Goal: Task Accomplishment & Management: Use online tool/utility

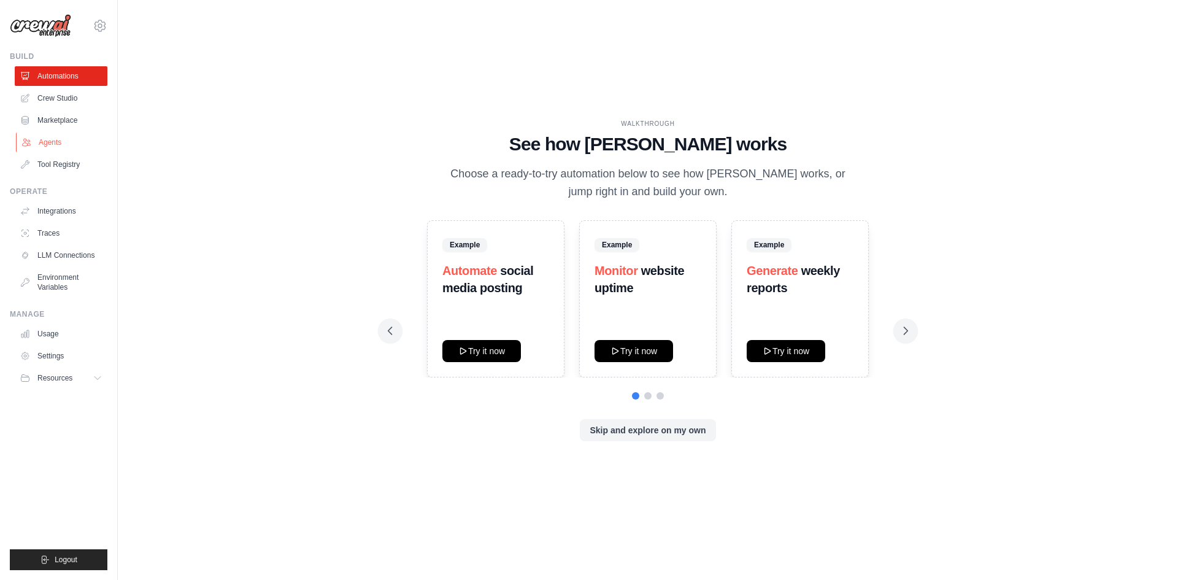
click at [58, 133] on link "Agents" at bounding box center [62, 143] width 93 height 20
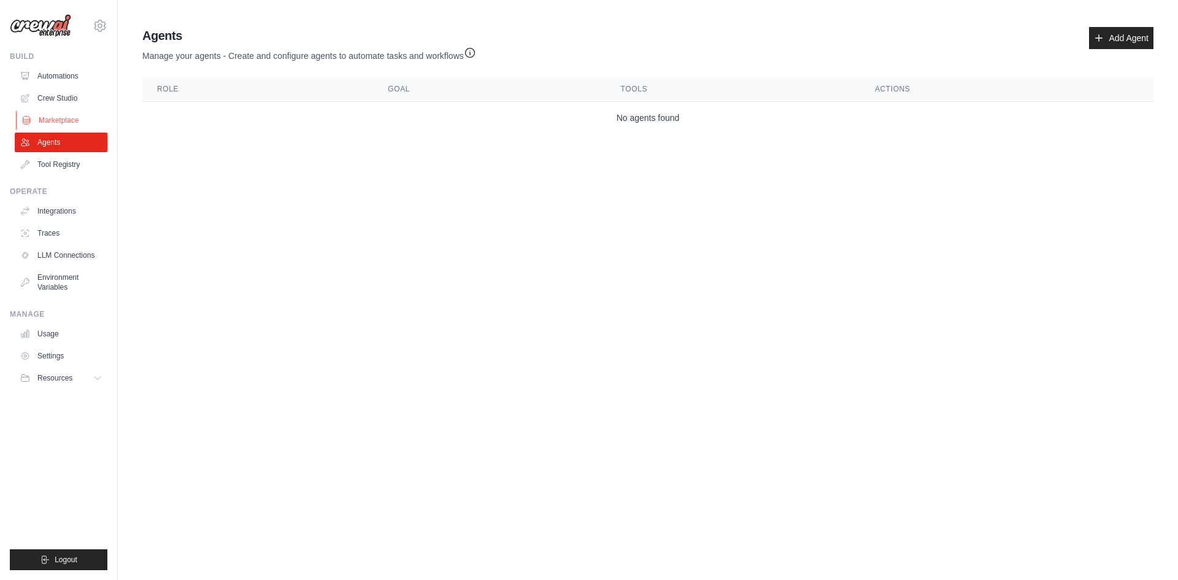
click at [53, 110] on link "Marketplace" at bounding box center [62, 120] width 93 height 20
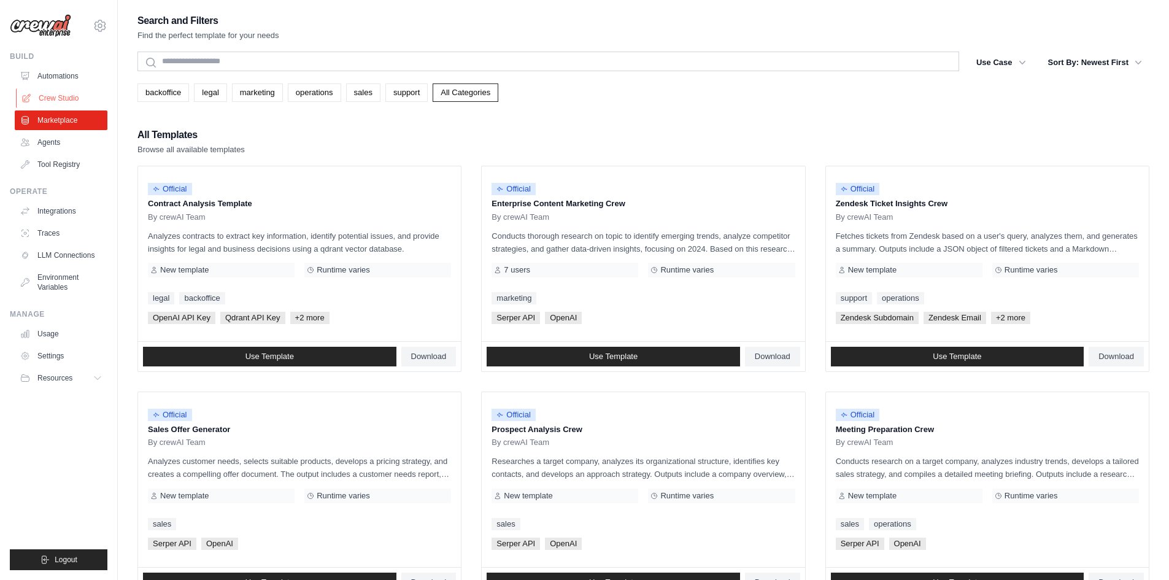
click at [60, 88] on link "Crew Studio" at bounding box center [62, 98] width 93 height 20
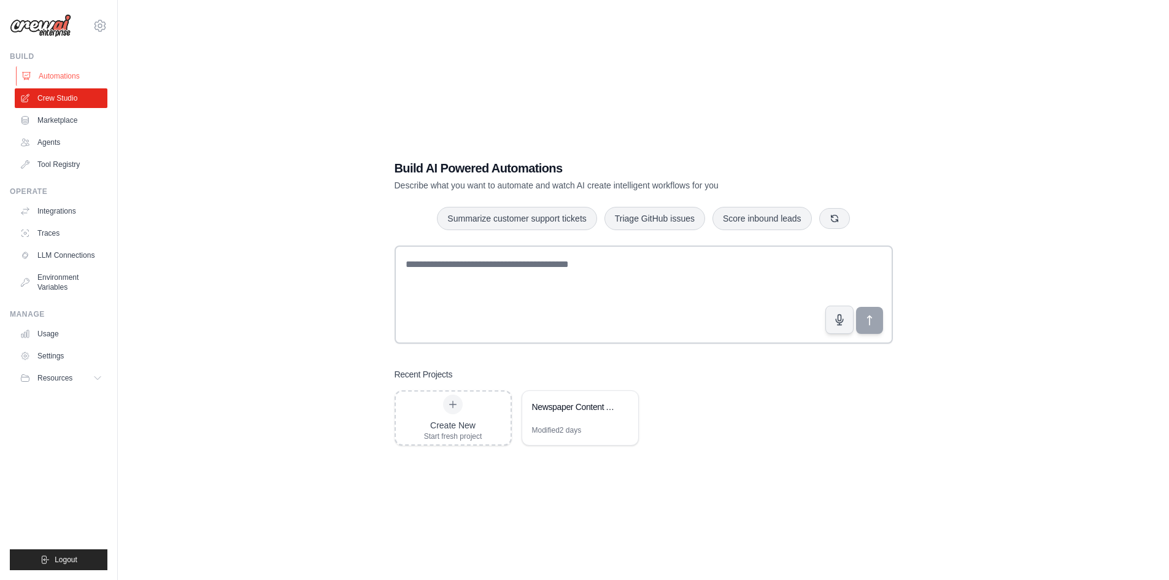
click at [61, 68] on link "Automations" at bounding box center [62, 76] width 93 height 20
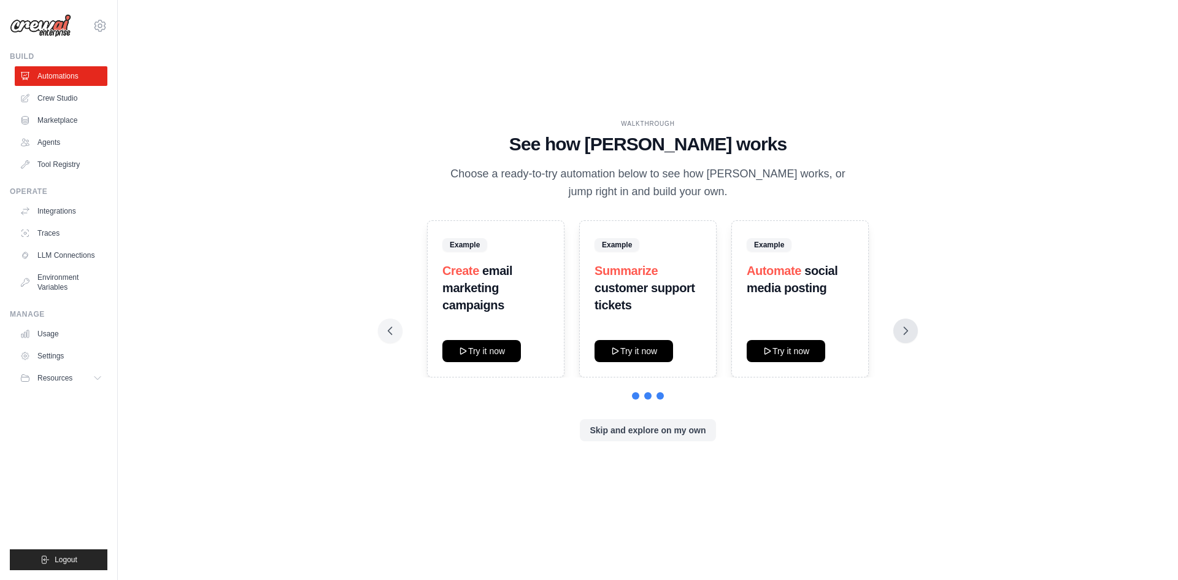
click at [905, 327] on icon at bounding box center [907, 330] width 4 height 7
click at [56, 201] on link "Integrations" at bounding box center [62, 211] width 93 height 20
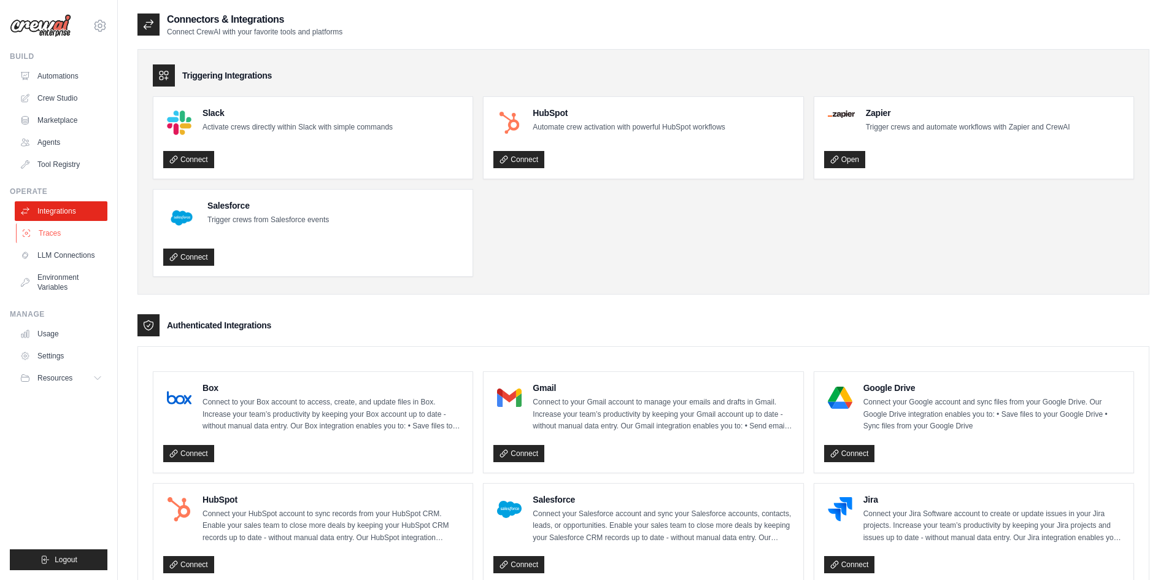
click at [52, 223] on link "Traces" at bounding box center [62, 233] width 93 height 20
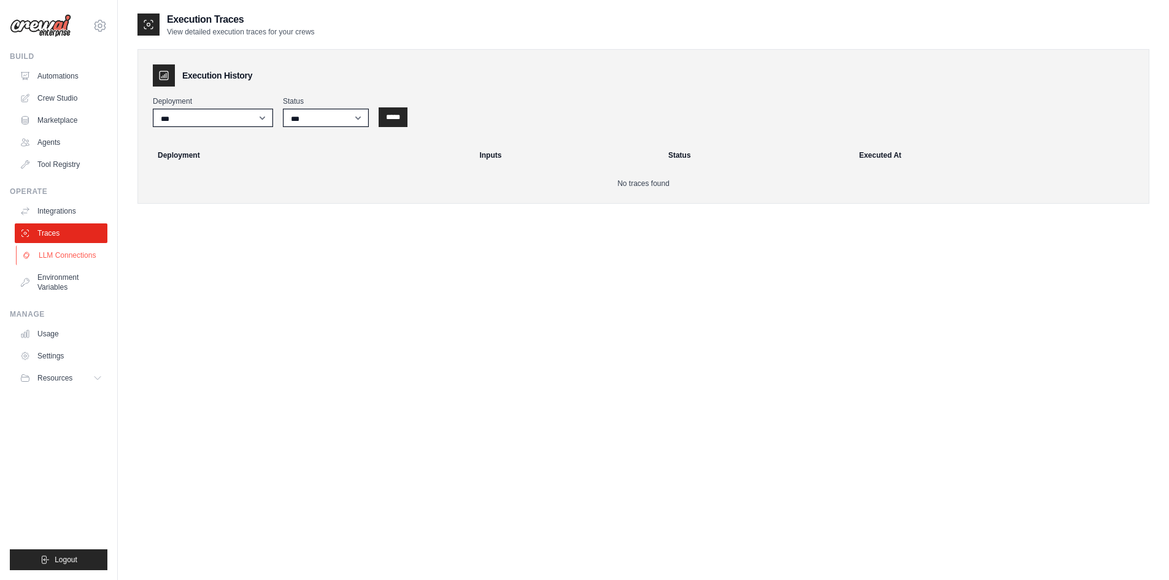
click at [60, 246] on link "LLM Connections" at bounding box center [62, 256] width 93 height 20
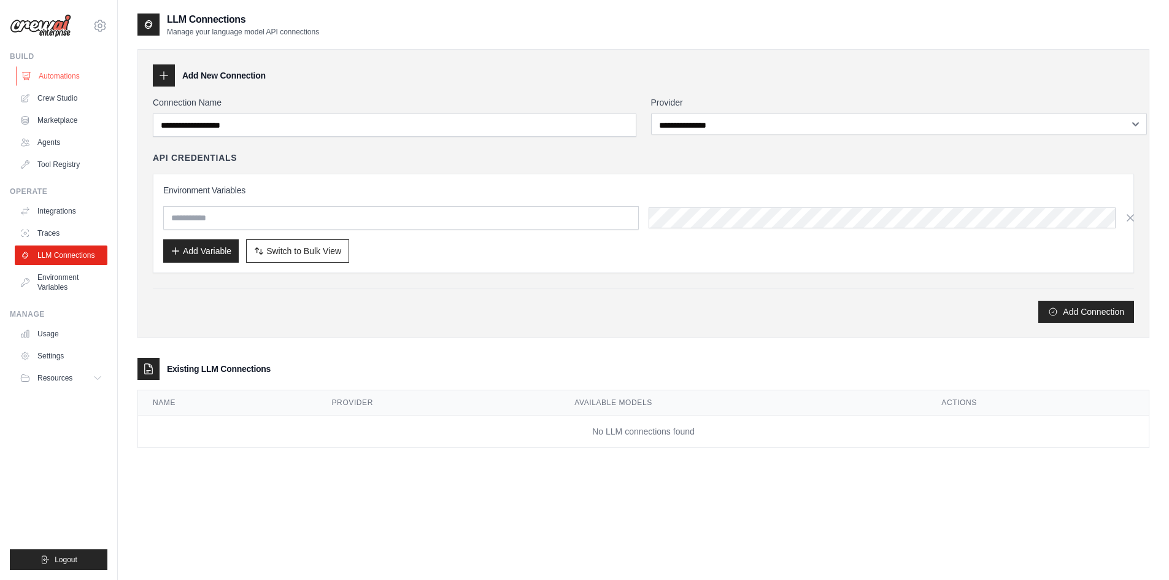
click at [63, 66] on link "Automations" at bounding box center [62, 76] width 93 height 20
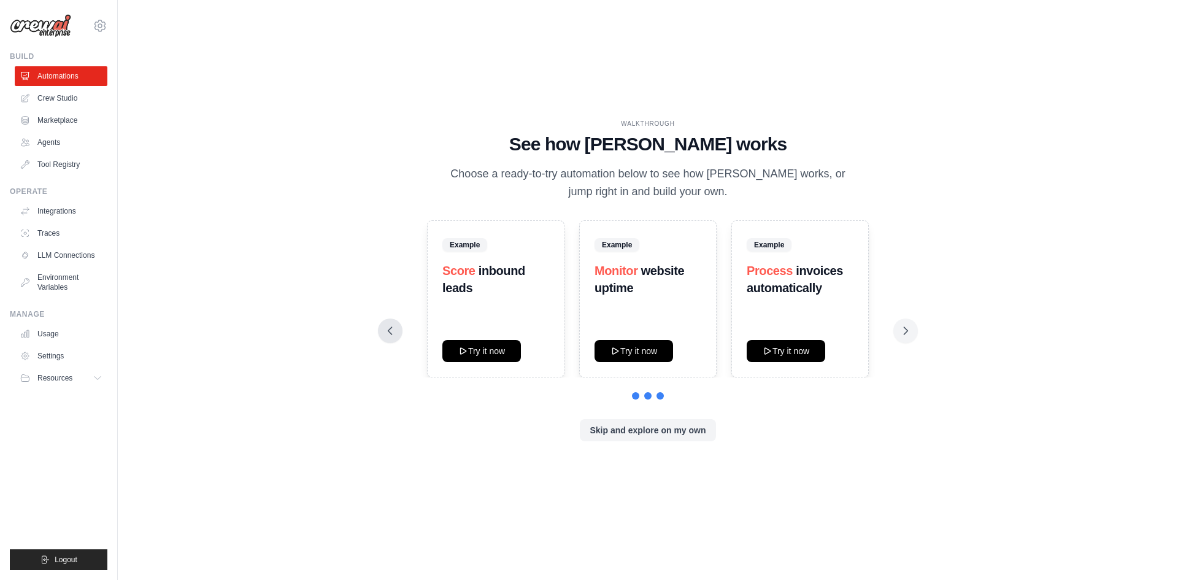
click at [392, 328] on icon at bounding box center [391, 330] width 4 height 7
click at [630, 343] on button "Try it now" at bounding box center [634, 350] width 79 height 22
click at [648, 419] on button "Skip and explore on my own" at bounding box center [648, 430] width 136 height 22
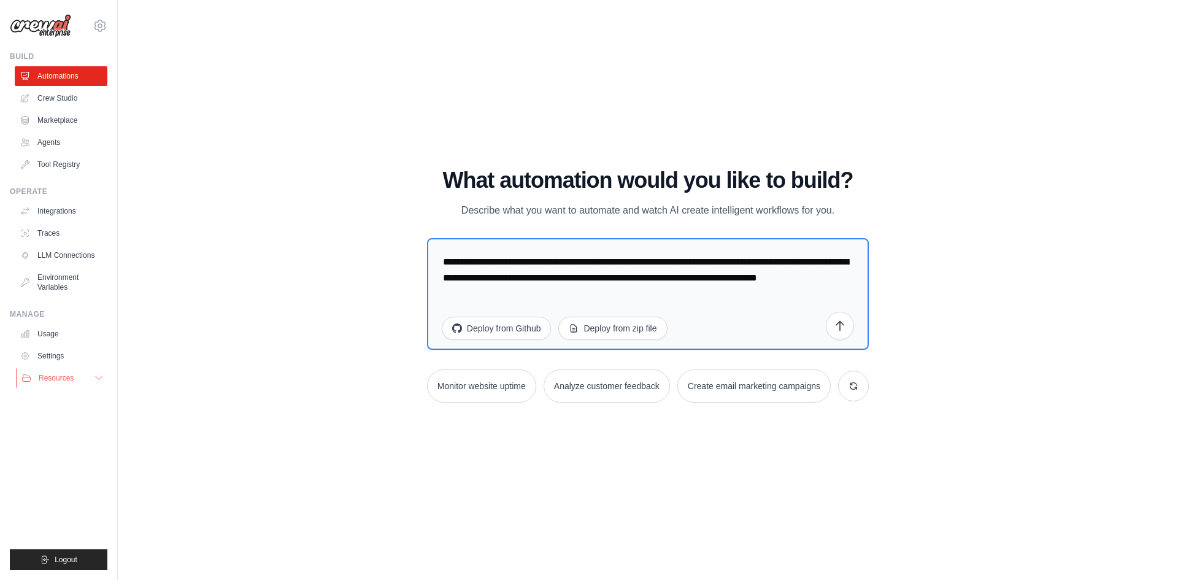
click at [78, 368] on button "Resources" at bounding box center [62, 378] width 93 height 20
click at [562, 288] on textarea "**********" at bounding box center [648, 294] width 442 height 112
drag, startPoint x: 562, startPoint y: 288, endPoint x: 434, endPoint y: 239, distance: 137.1
click at [434, 239] on div "WALKTHROUGH See how CrewAI works Choose a ready-to-try automation below to see …" at bounding box center [647, 290] width 471 height 244
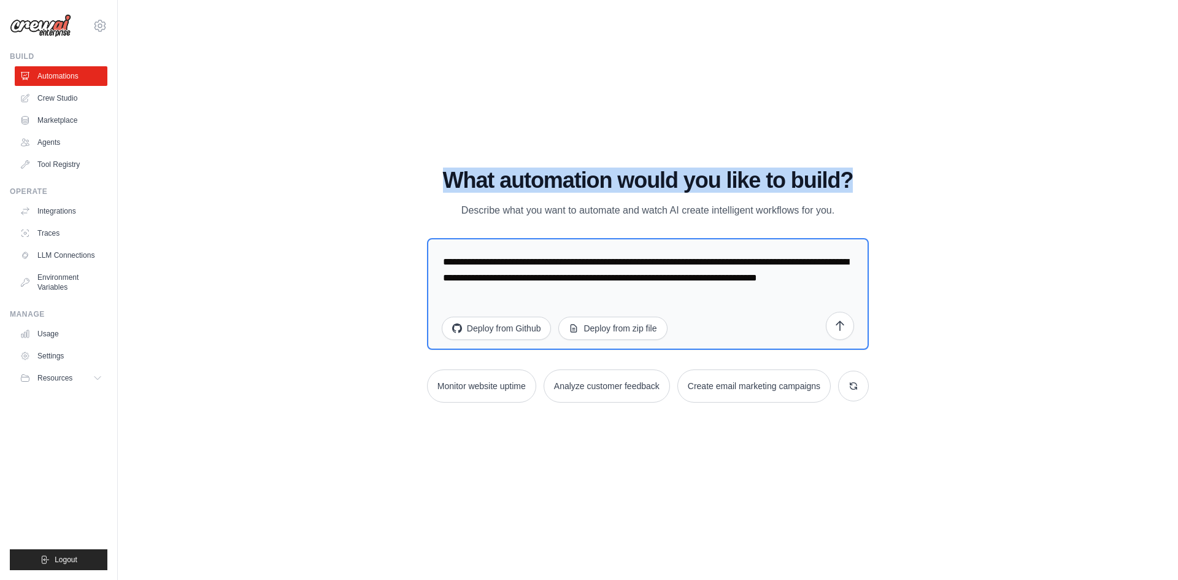
drag, startPoint x: 497, startPoint y: 187, endPoint x: 837, endPoint y: 203, distance: 339.8
click at [837, 203] on div "WALKTHROUGH See how CrewAI works Choose a ready-to-try automation below to see …" at bounding box center [647, 289] width 1021 height 555
click at [837, 203] on div "WALKTHROUGH See how CrewAI works Choose a ready-to-try automation below to see …" at bounding box center [647, 290] width 471 height 244
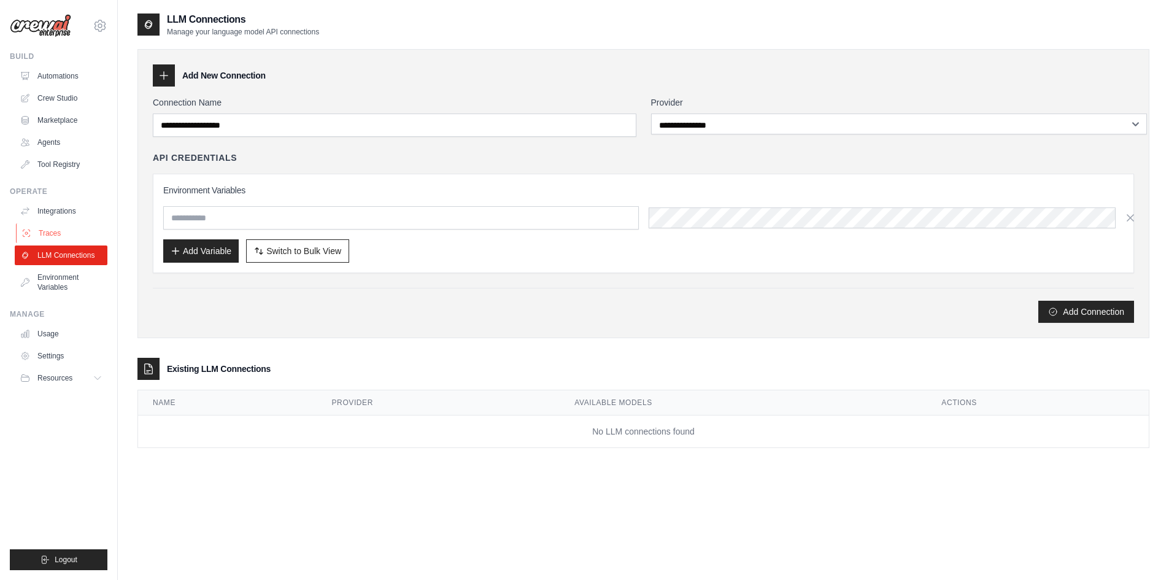
click at [54, 223] on link "Traces" at bounding box center [62, 233] width 93 height 20
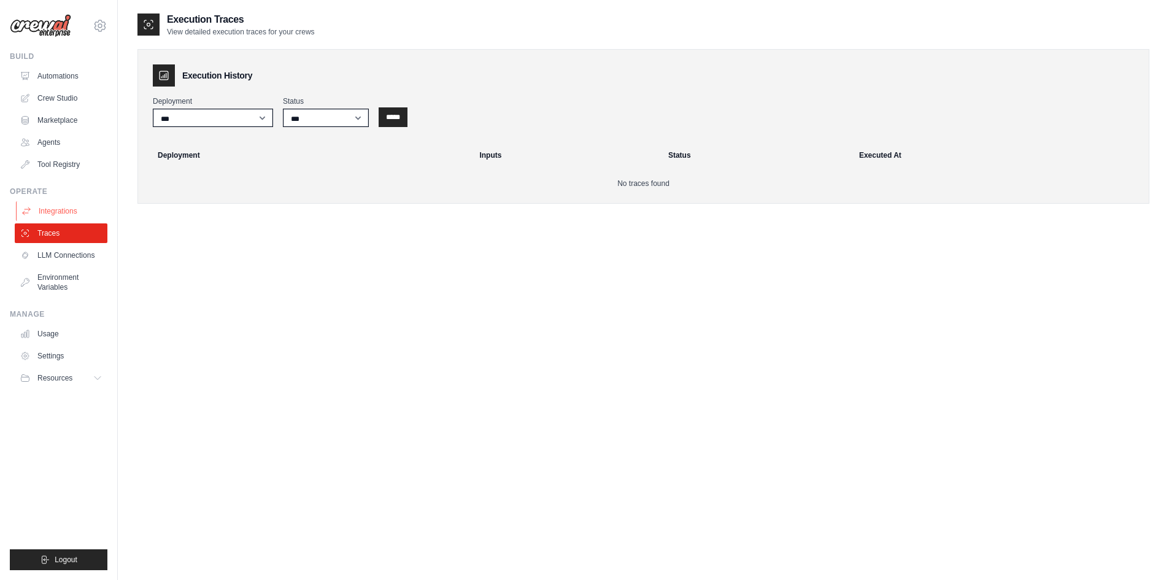
click at [60, 201] on link "Integrations" at bounding box center [62, 211] width 93 height 20
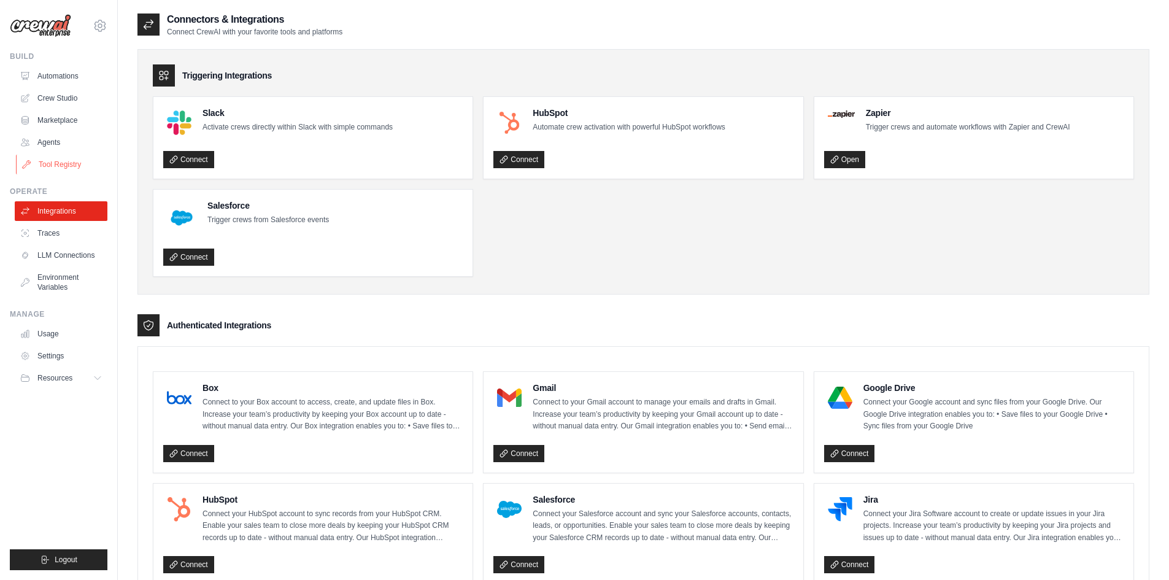
click at [68, 155] on link "Tool Registry" at bounding box center [62, 165] width 93 height 20
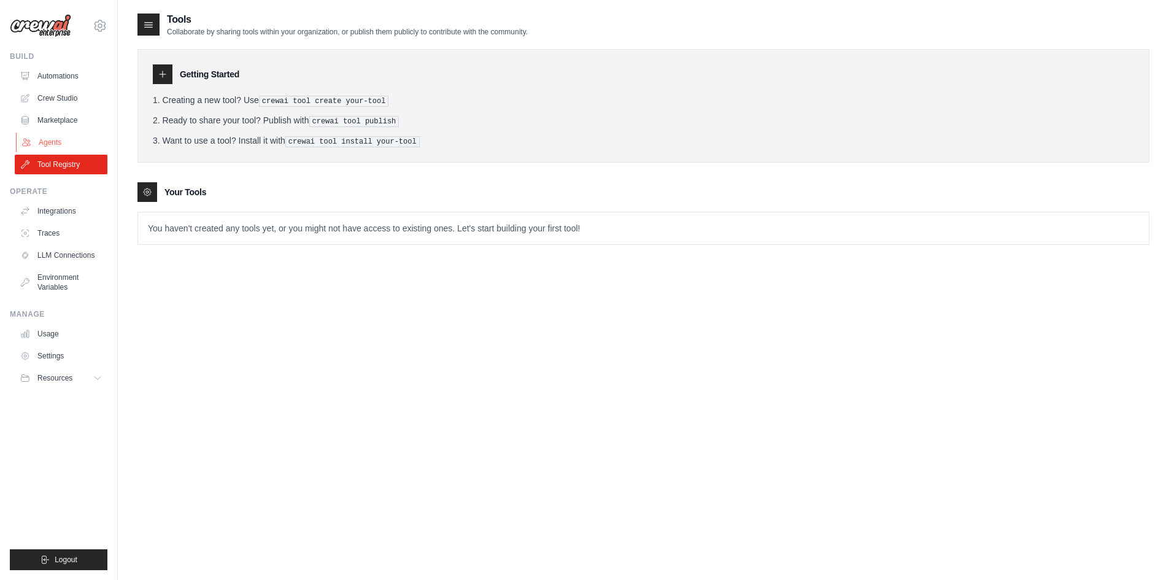
click at [67, 133] on link "Agents" at bounding box center [62, 143] width 93 height 20
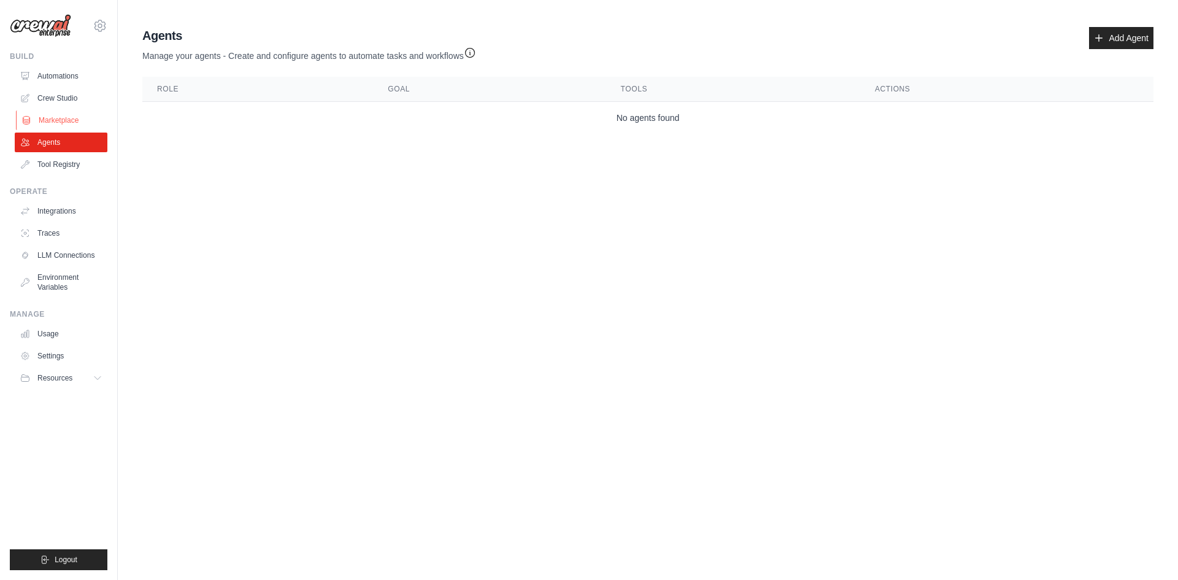
click at [64, 112] on link "Marketplace" at bounding box center [62, 120] width 93 height 20
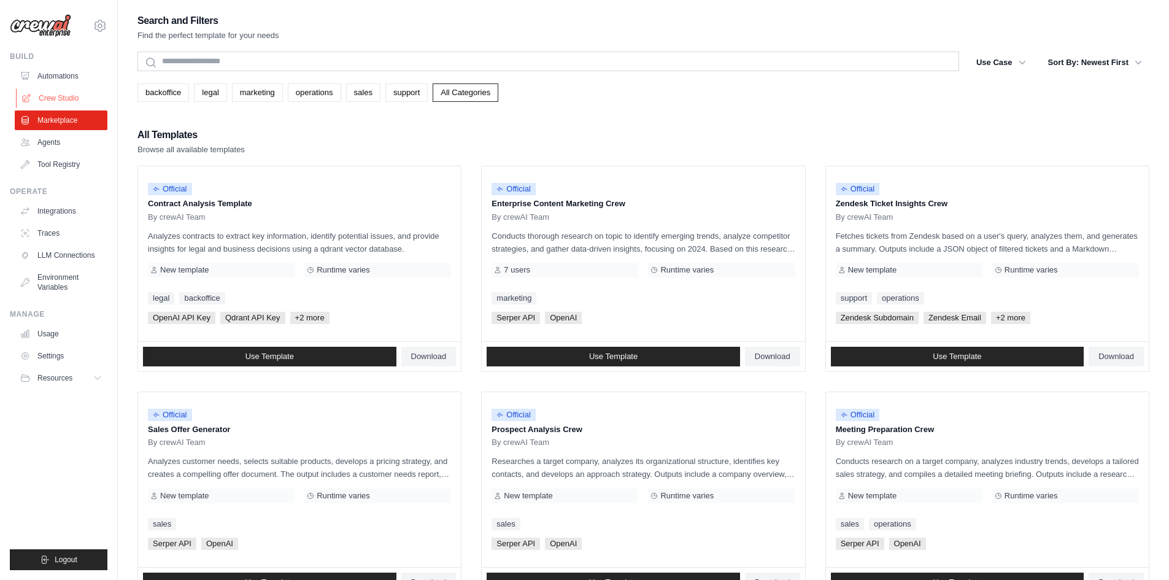
click at [56, 90] on link "Crew Studio" at bounding box center [62, 98] width 93 height 20
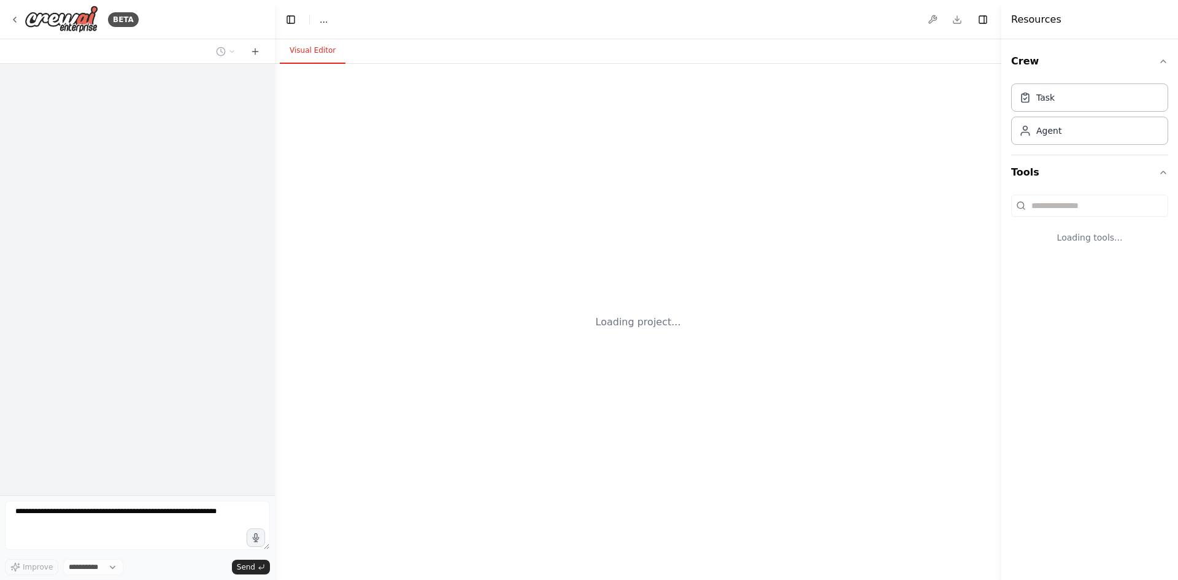
select select "****"
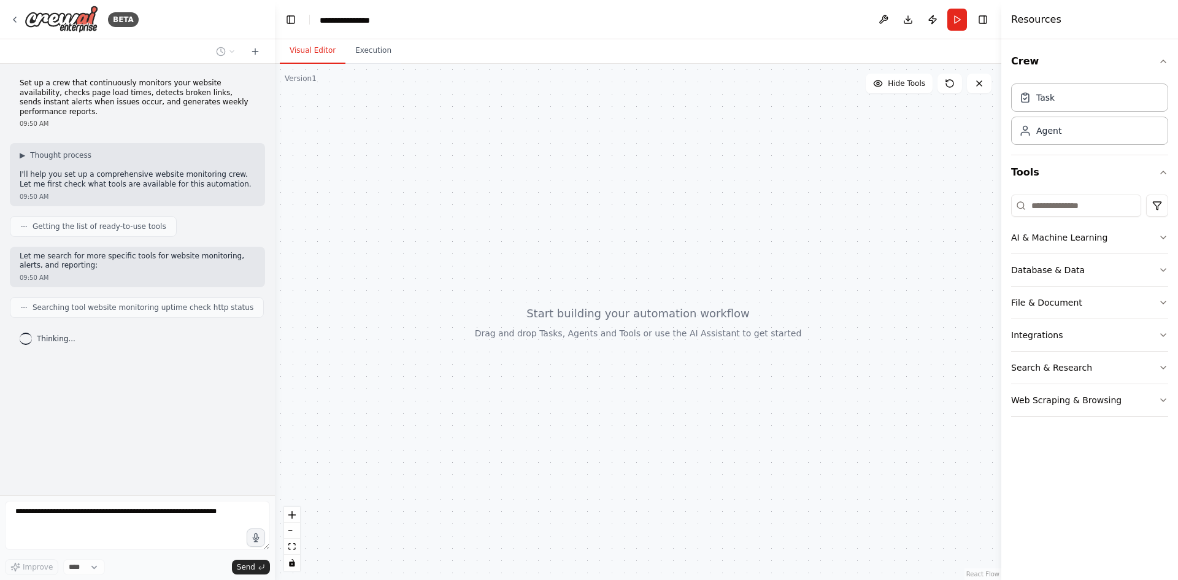
click at [622, 462] on div at bounding box center [638, 322] width 727 height 516
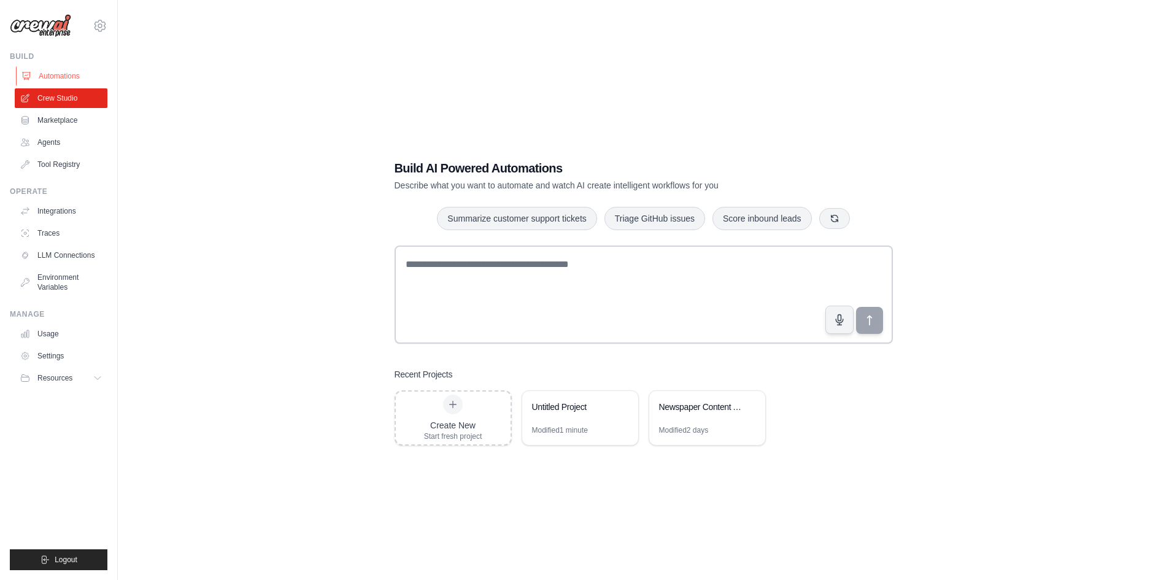
click at [71, 66] on link "Automations" at bounding box center [62, 76] width 93 height 20
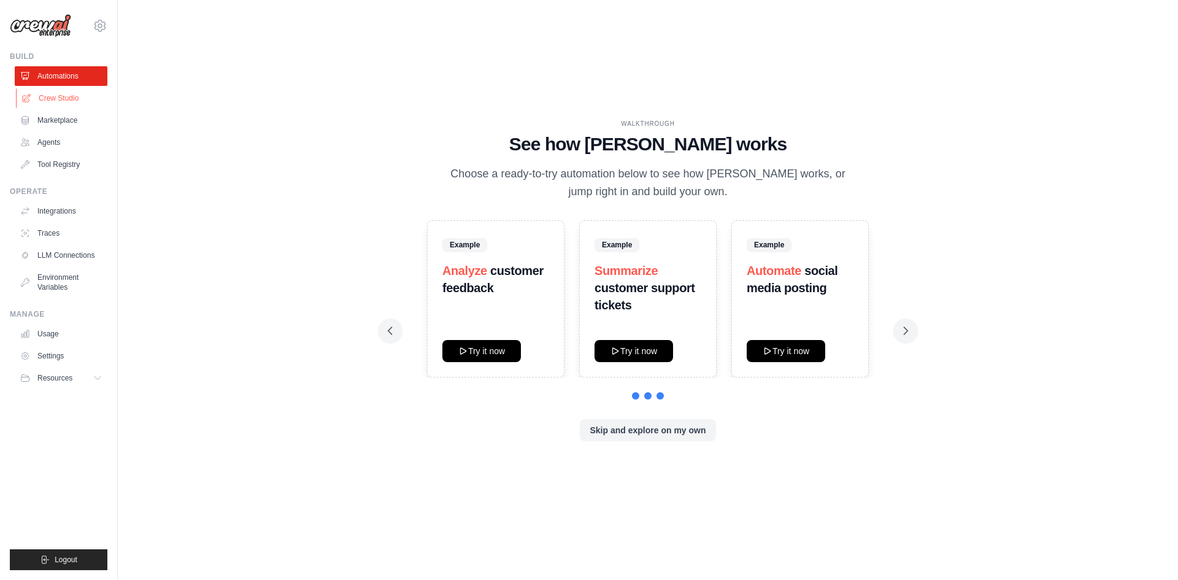
click at [74, 93] on link "Crew Studio" at bounding box center [62, 98] width 93 height 20
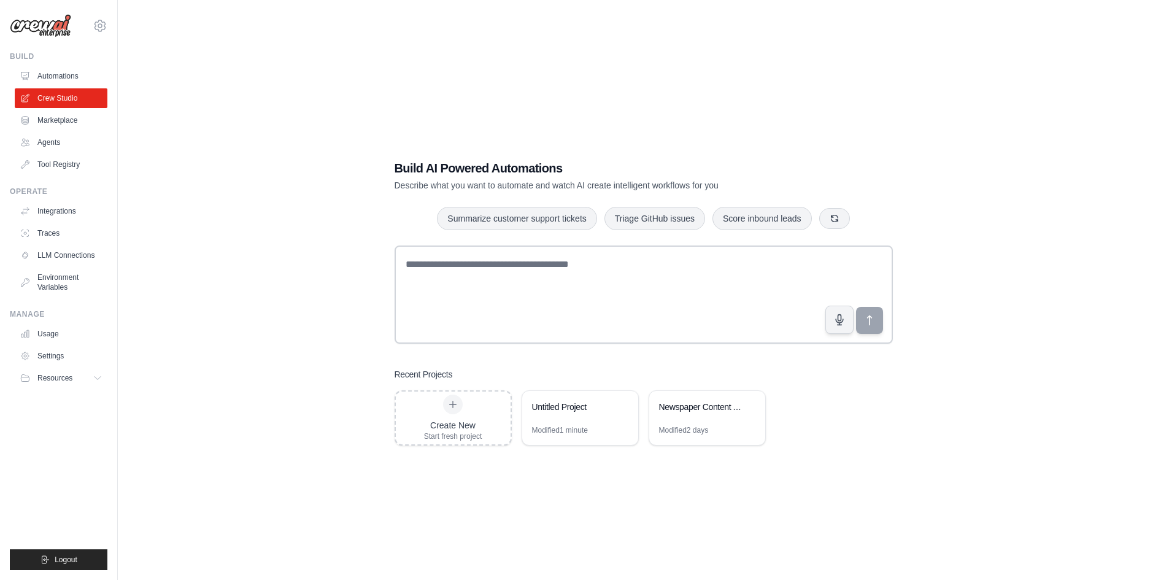
click at [448, 177] on h1 "Build AI Powered Automations" at bounding box center [601, 168] width 412 height 17
